Goal: Information Seeking & Learning: Learn about a topic

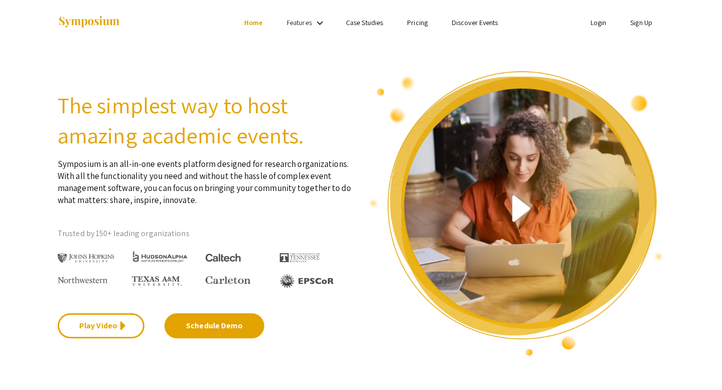
click at [322, 19] on mat-icon "keyboard_arrow_down" at bounding box center [320, 23] width 12 height 12
click at [370, 25] on link "Case Studies" at bounding box center [364, 22] width 37 height 9
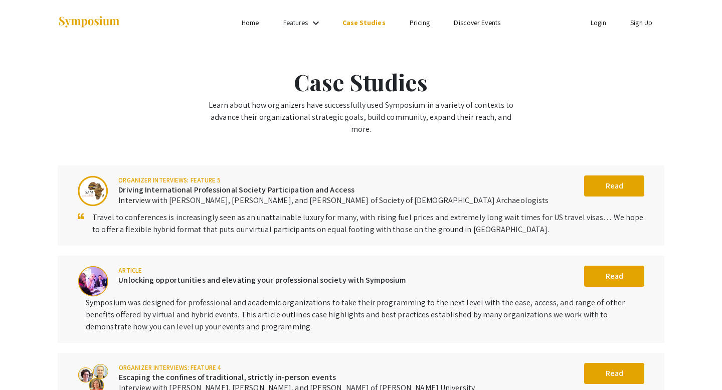
scroll to position [3, 0]
